Goal: Transaction & Acquisition: Subscribe to service/newsletter

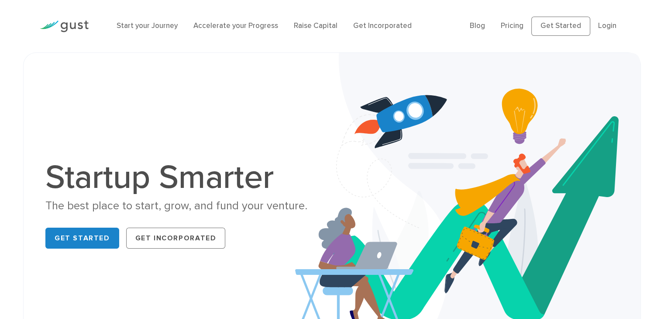
drag, startPoint x: 194, startPoint y: 239, endPoint x: 249, endPoint y: 259, distance: 58.4
click at [249, 259] on div "Startup Smarter The best place to start, grow, and fund your venture. Get Start…" at bounding box center [332, 207] width 586 height 264
click at [317, 30] on link "Raise Capital" at bounding box center [316, 25] width 44 height 9
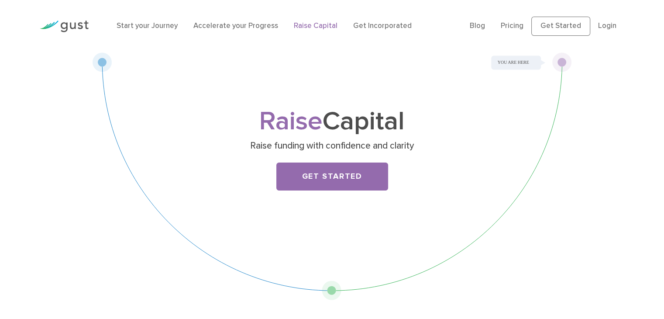
click at [322, 190] on div "Get Started" at bounding box center [332, 176] width 345 height 28
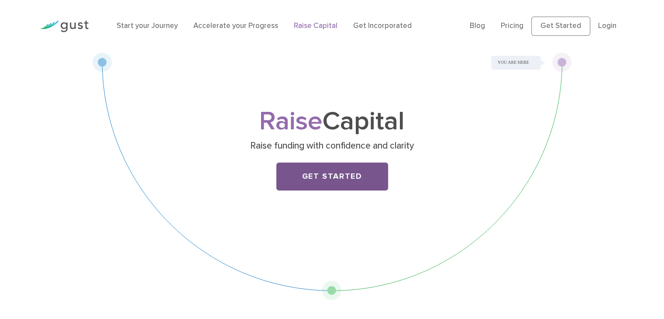
click at [328, 186] on link "Get Started" at bounding box center [332, 176] width 112 height 28
